Goal: Transaction & Acquisition: Purchase product/service

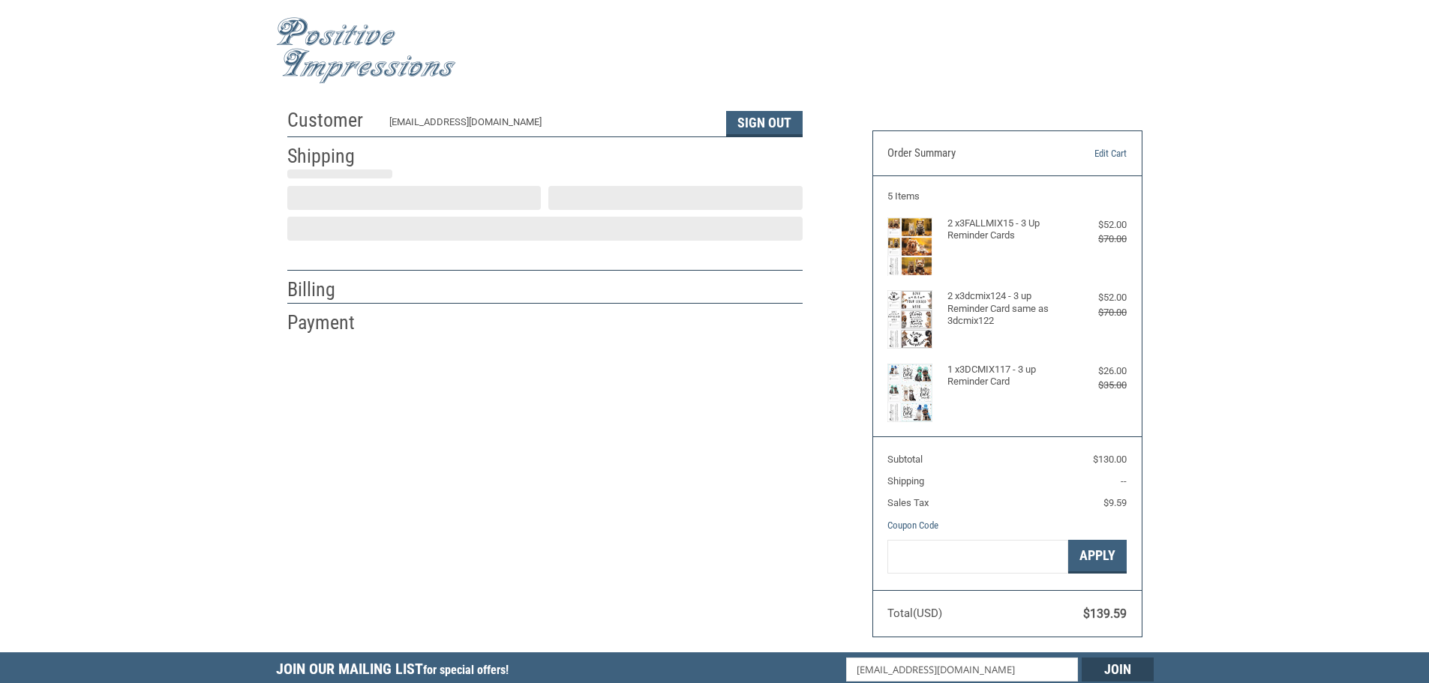
scroll to position [2, 0]
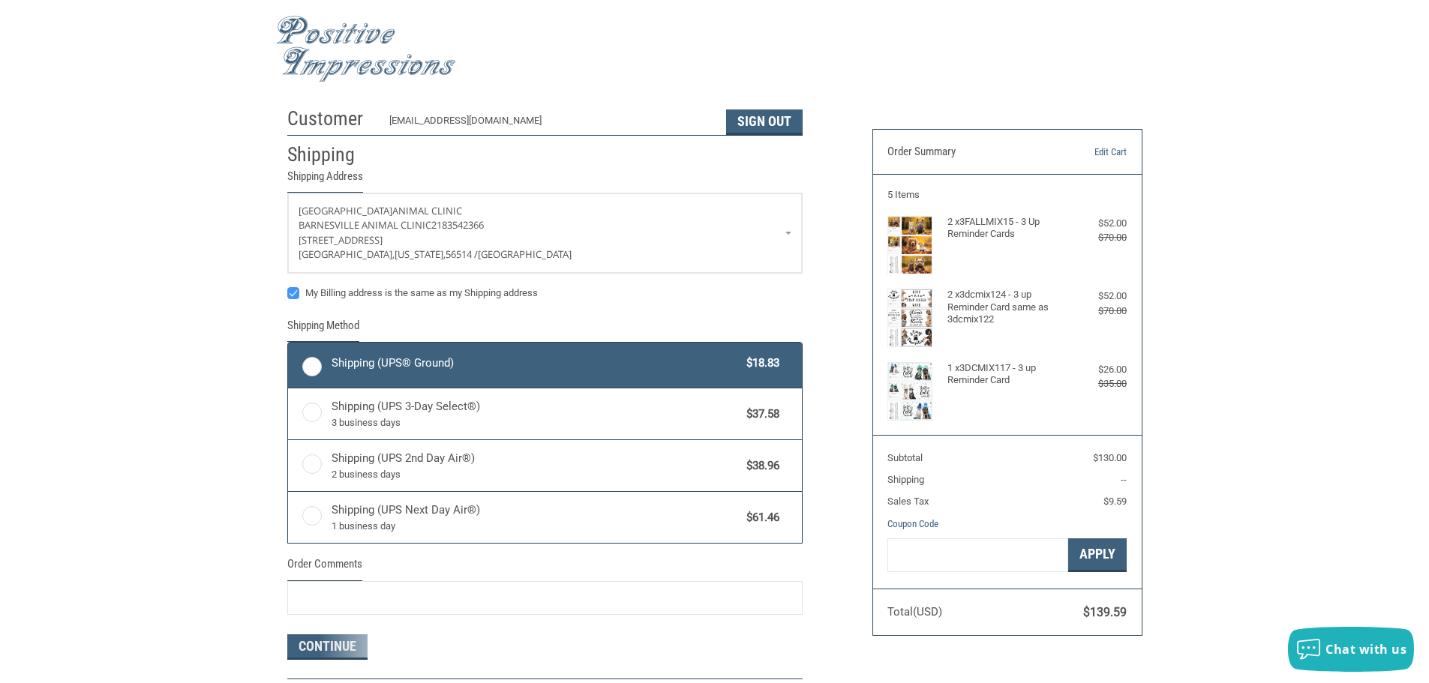
radio input "true"
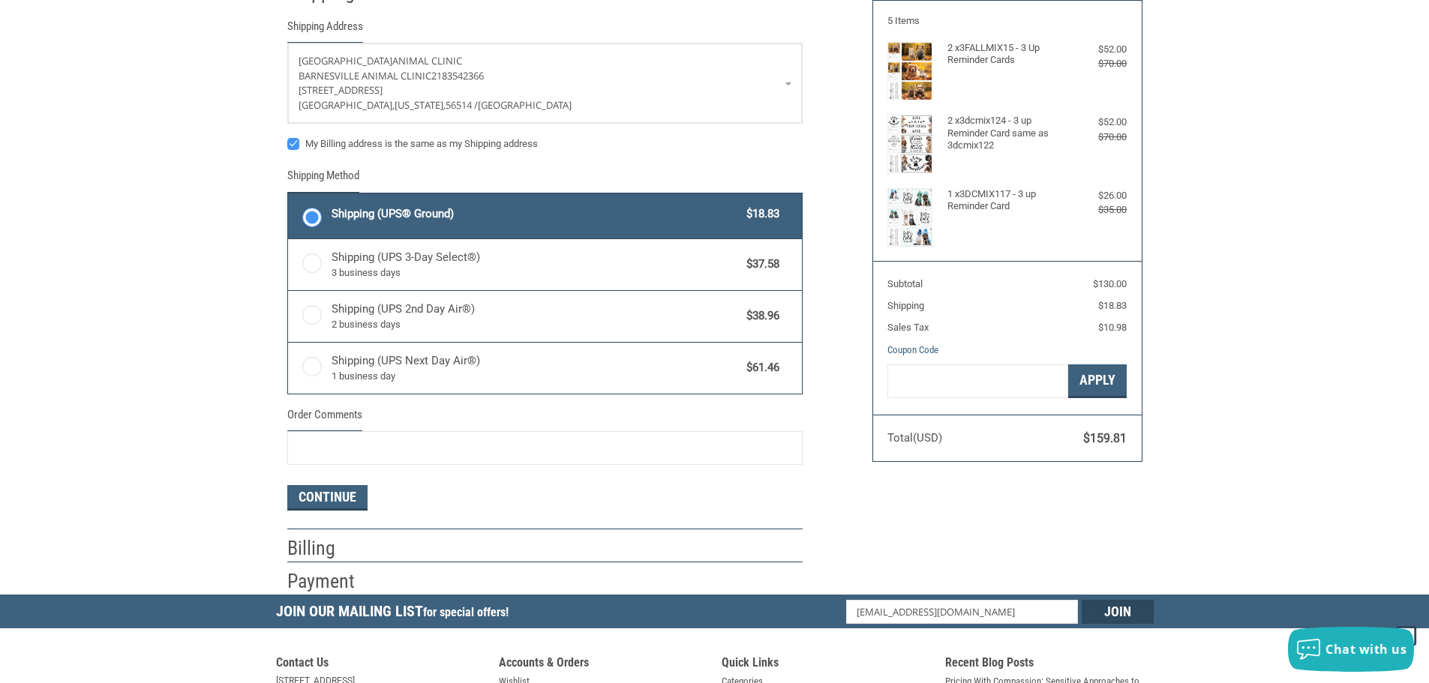
scroll to position [152, 0]
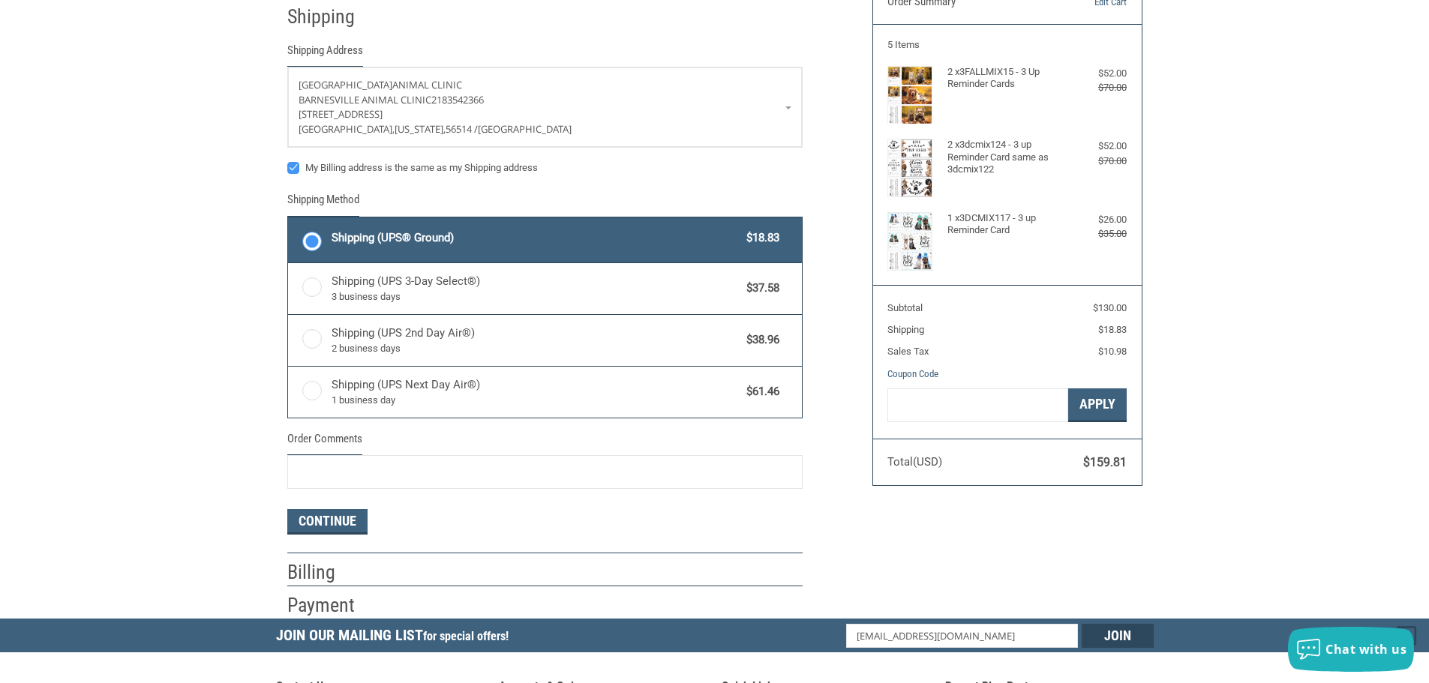
click at [295, 171] on label "My Billing address is the same as my Shipping address" at bounding box center [544, 168] width 515 height 12
click at [288, 161] on input "My Billing address is the same as my Shipping address" at bounding box center [287, 161] width 1 height 1
checkbox input "false"
click at [787, 107] on link "Barnesville Animal Clinic [GEOGRAPHIC_DATA] 2183542366 [STREET_ADDRESS][US_STAT…" at bounding box center [545, 108] width 514 height 80
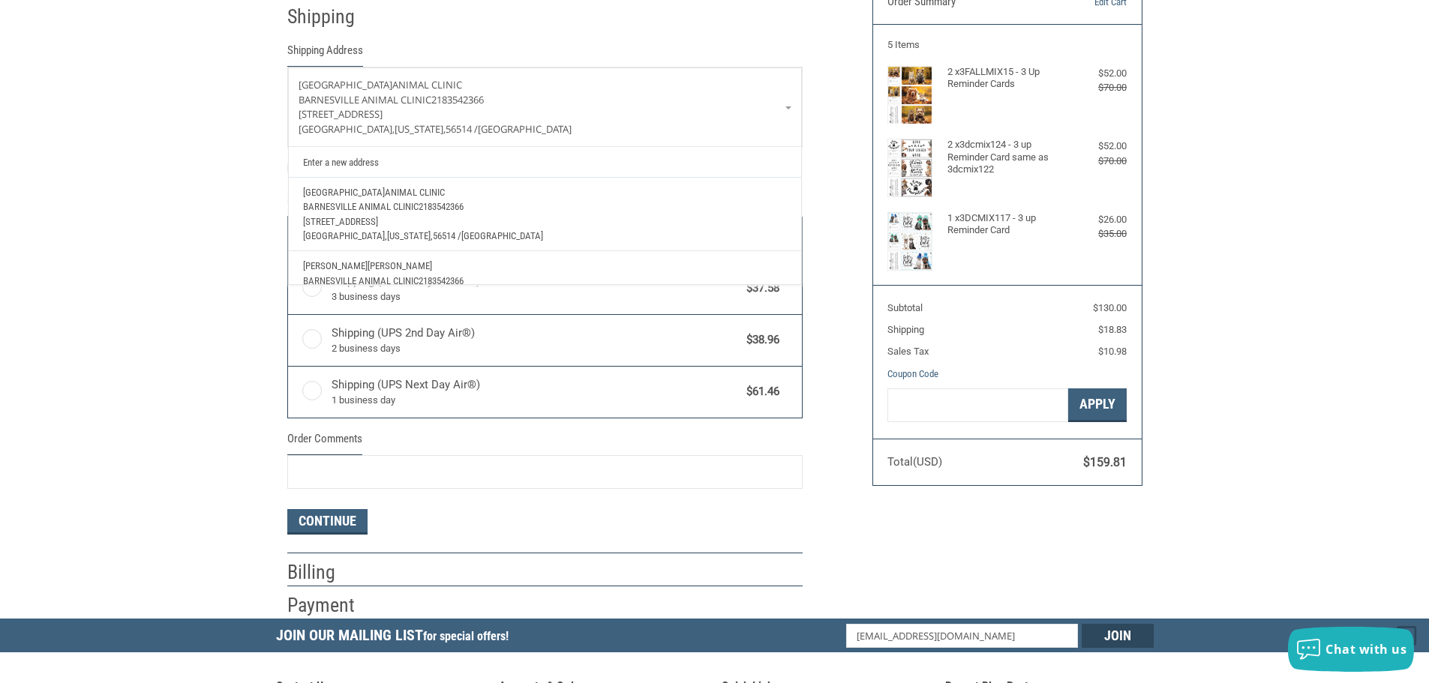
click at [366, 218] on span "[STREET_ADDRESS]" at bounding box center [340, 221] width 75 height 11
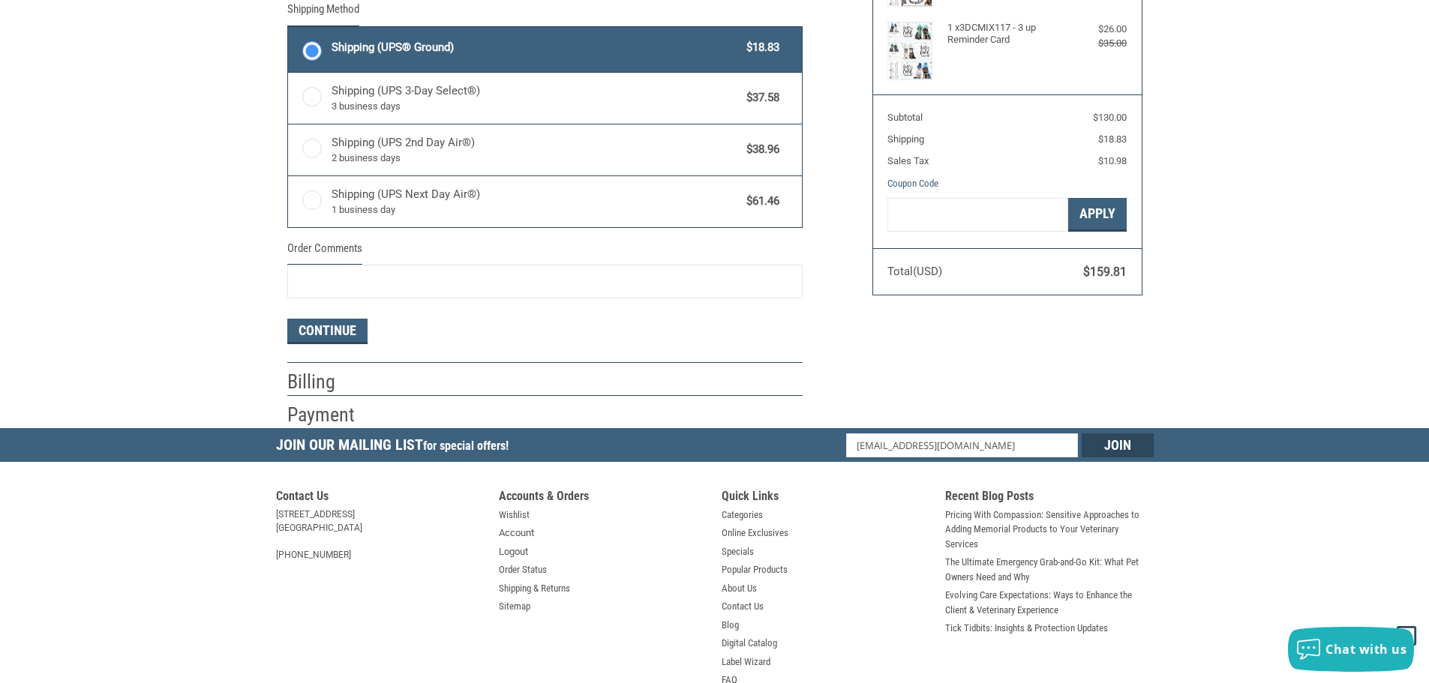
scroll to position [377, 0]
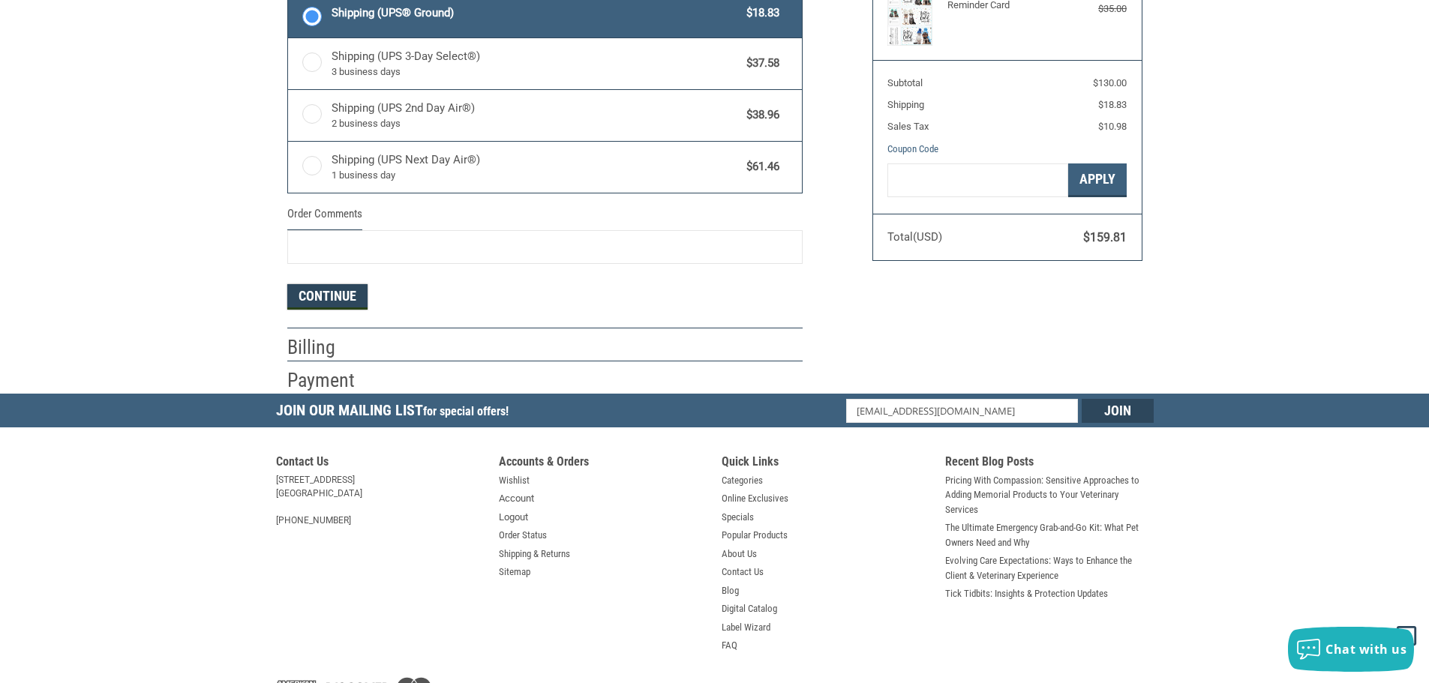
click at [328, 296] on button "Continue" at bounding box center [327, 297] width 80 height 26
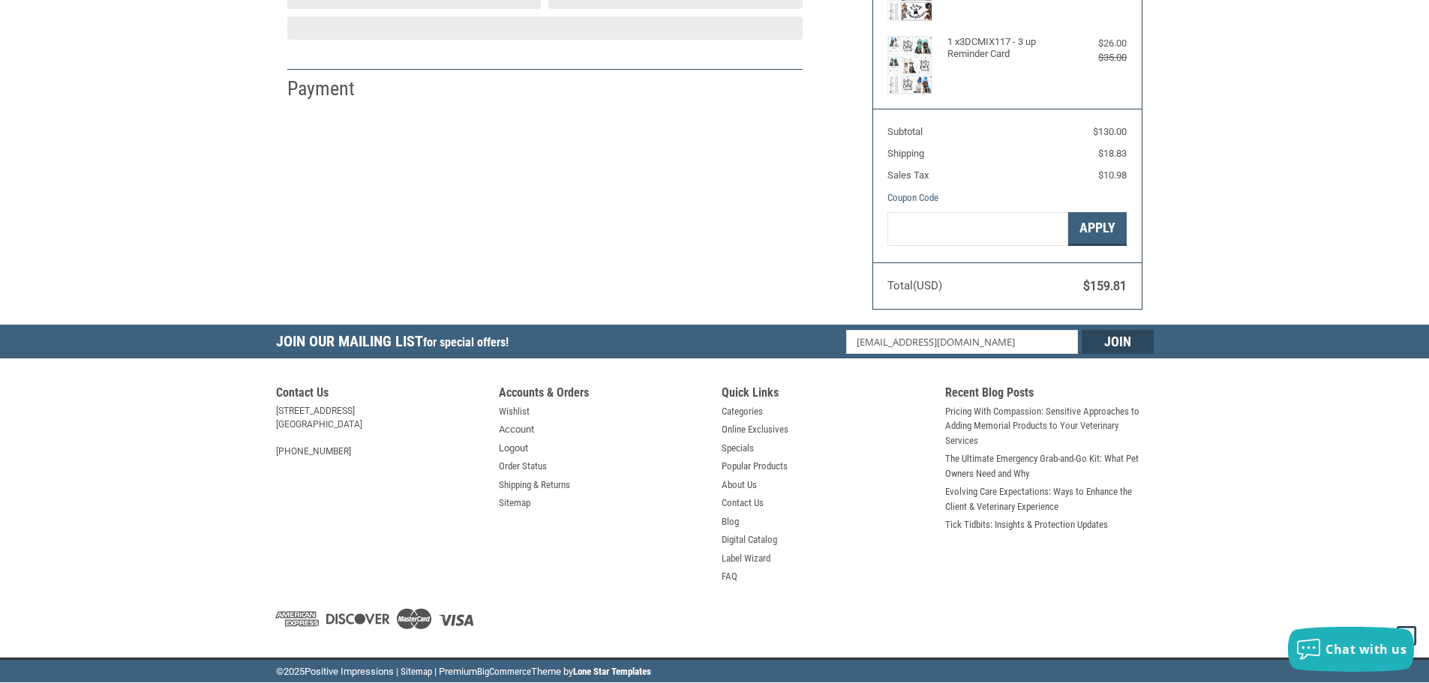
select select "US"
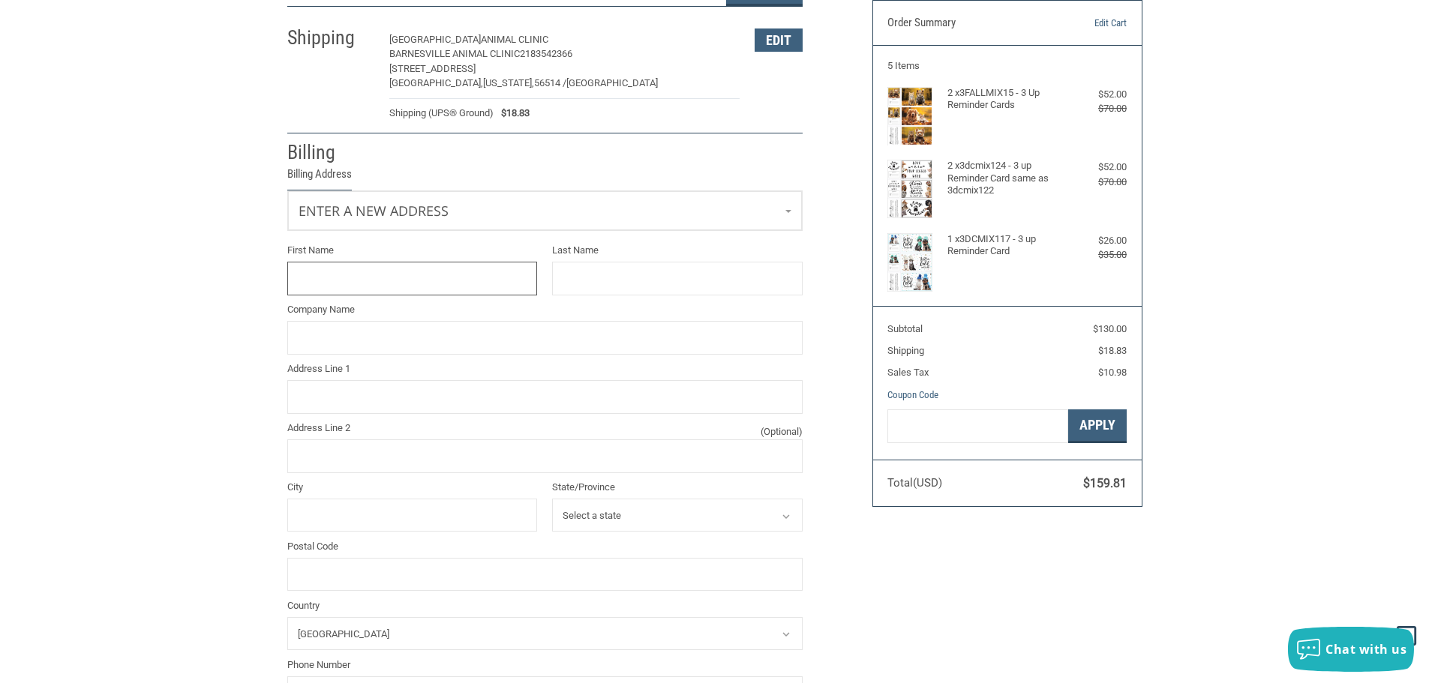
scroll to position [128, 0]
click at [787, 215] on link "Enter a new address" at bounding box center [545, 212] width 514 height 37
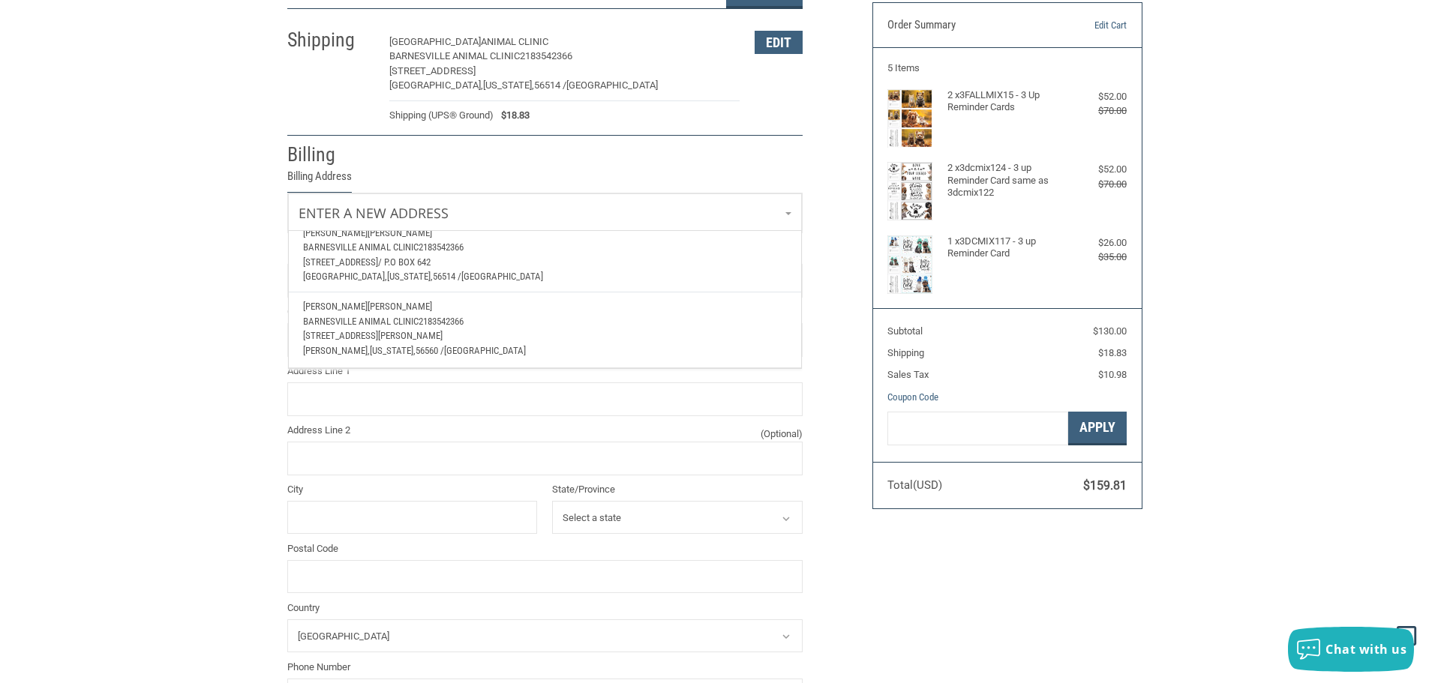
click at [395, 318] on p "Barnesville Animal Clinic 2183542366" at bounding box center [544, 321] width 483 height 15
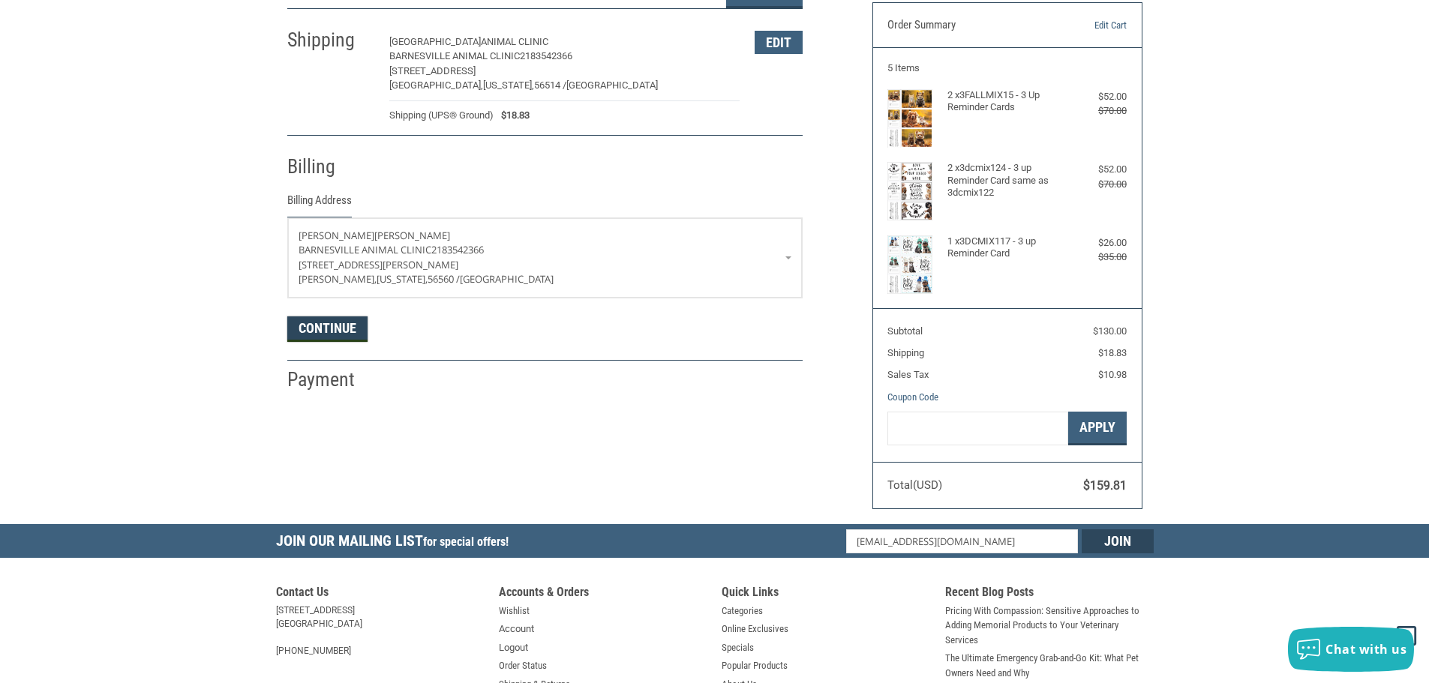
click at [356, 329] on button "Continue" at bounding box center [327, 330] width 80 height 26
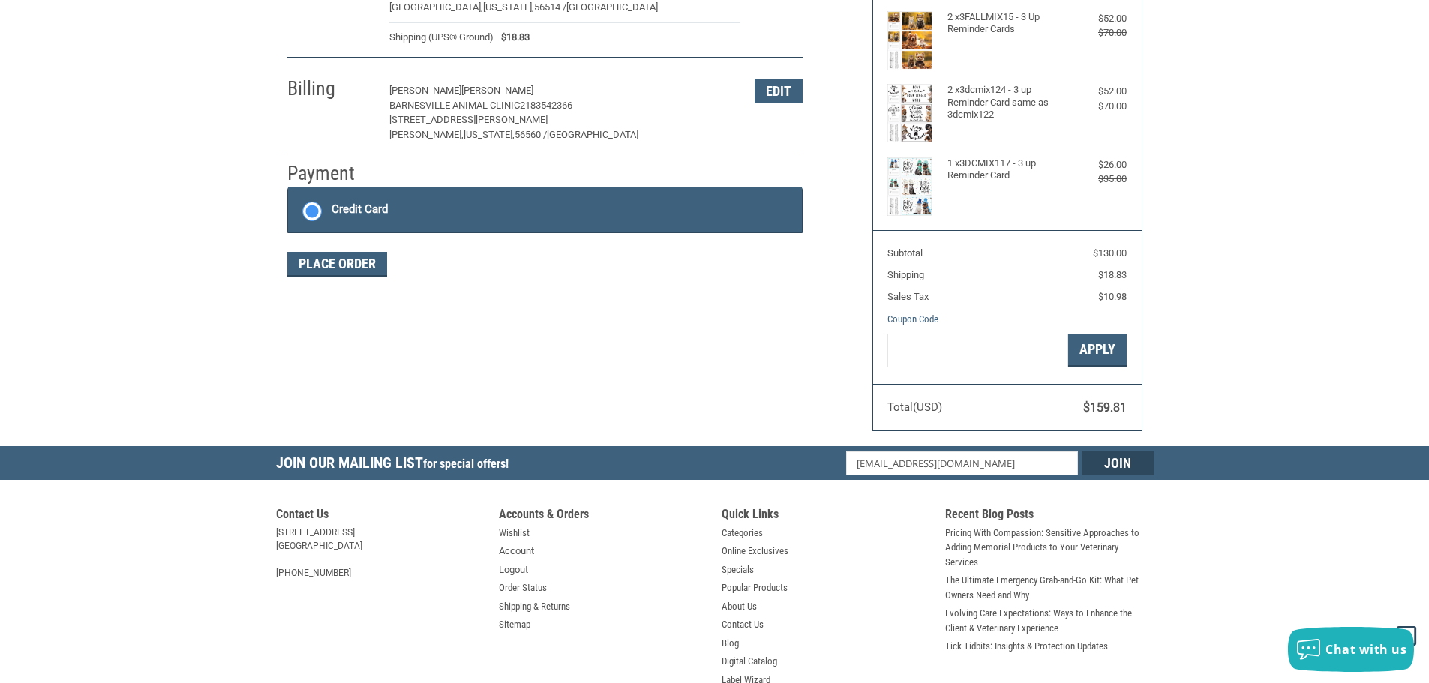
scroll to position [225, 0]
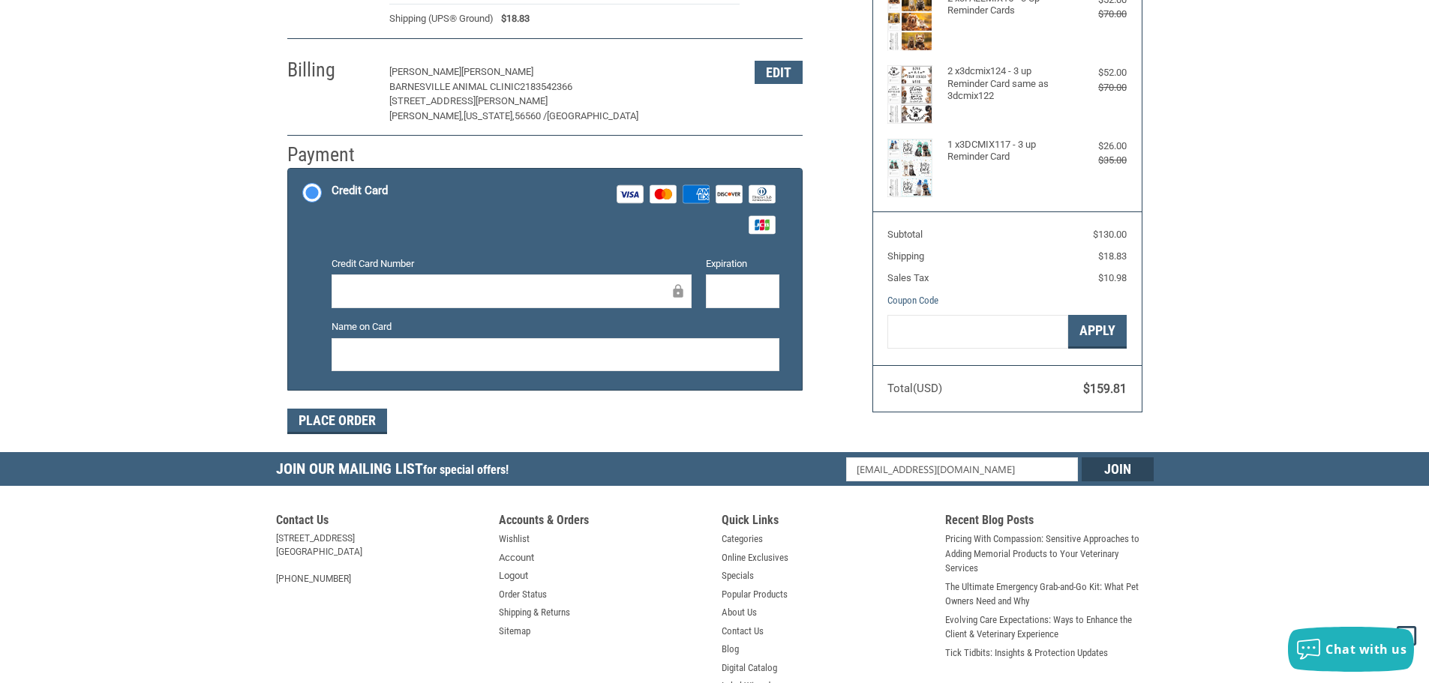
click at [443, 280] on div at bounding box center [512, 292] width 360 height 34
drag, startPoint x: 417, startPoint y: 316, endPoint x: 440, endPoint y: 317, distance: 23.3
click at [421, 316] on div "Credit Card Number Expiration Name on Card" at bounding box center [555, 320] width 463 height 127
click at [784, 293] on div "Expiration" at bounding box center [742, 284] width 89 height 54
click at [680, 344] on div at bounding box center [556, 355] width 448 height 34
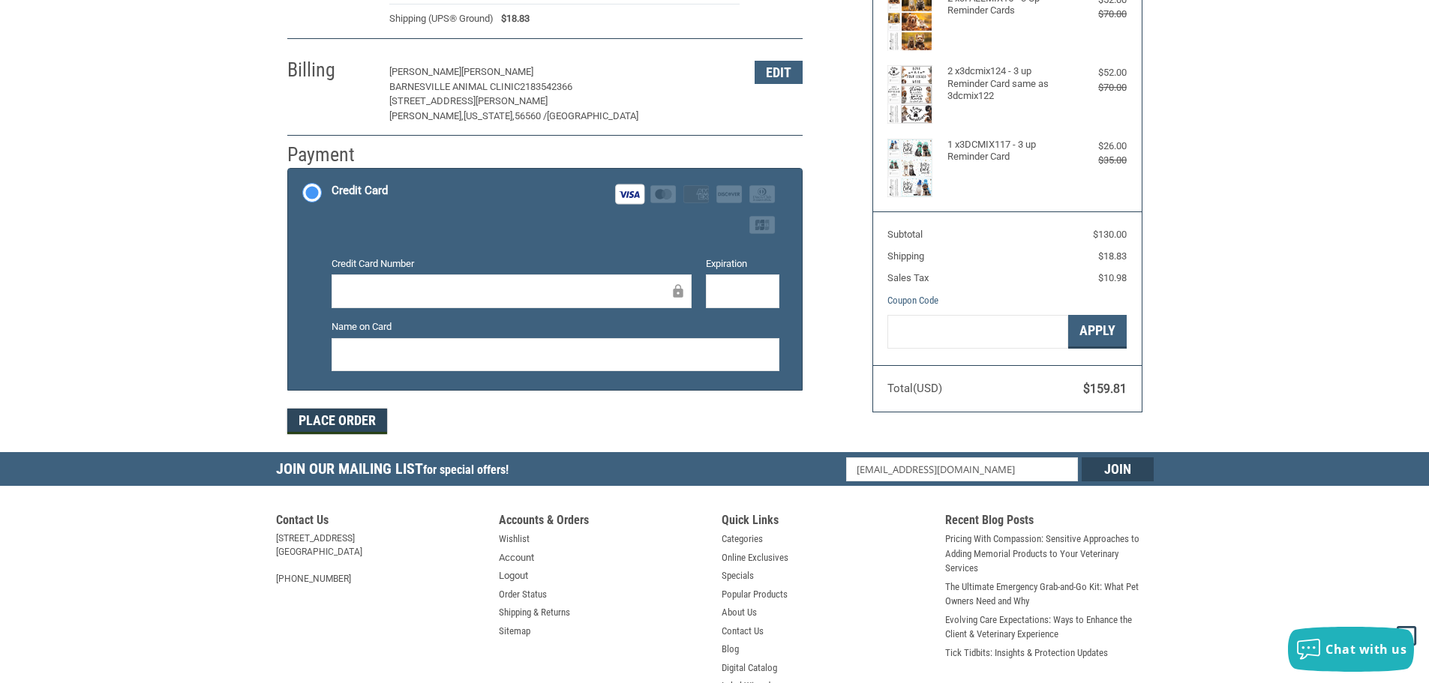
click at [345, 419] on button "Place Order" at bounding box center [337, 422] width 100 height 26
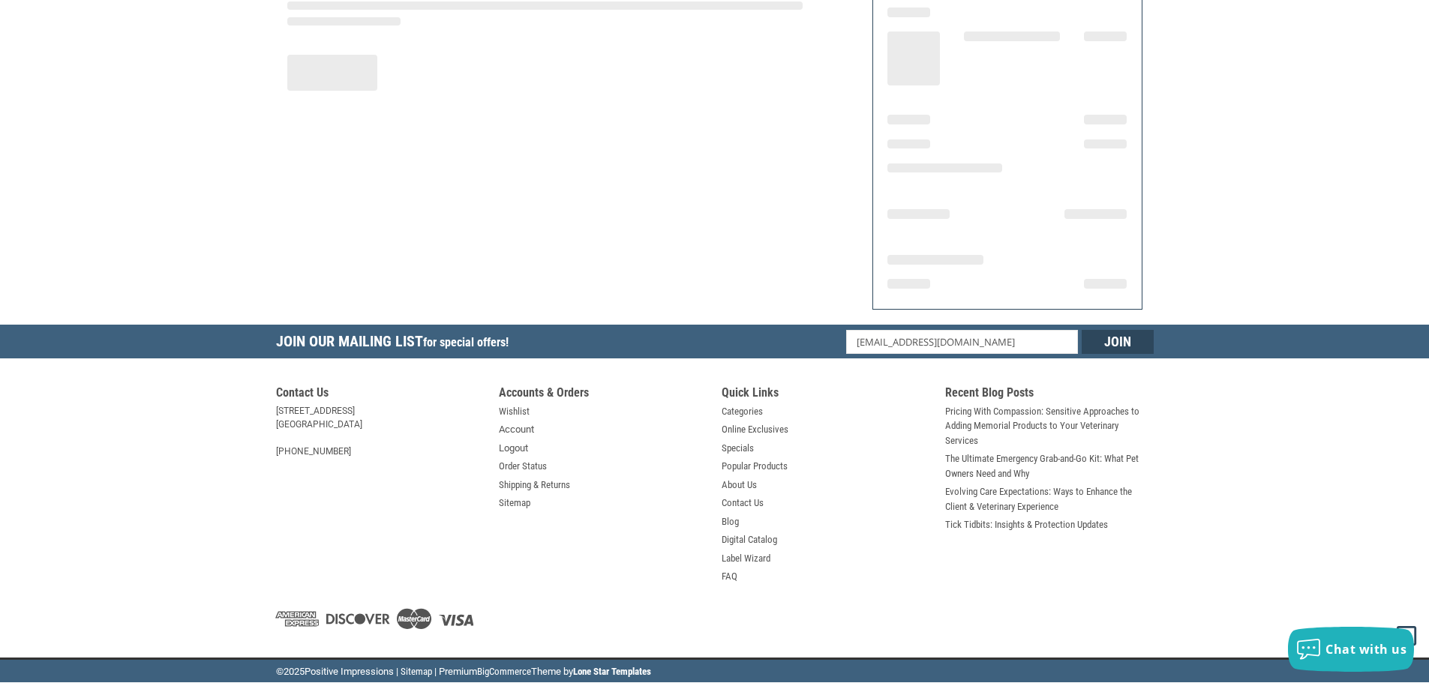
scroll to position [180, 0]
